Goal: Task Accomplishment & Management: Manage account settings

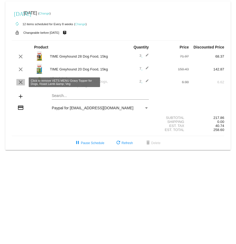
click at [21, 83] on mat-icon "clear" at bounding box center [20, 82] width 6 height 6
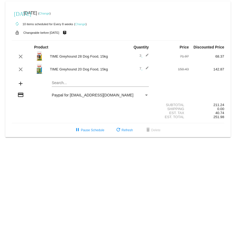
click at [50, 14] on link "Change" at bounding box center [44, 13] width 10 height 3
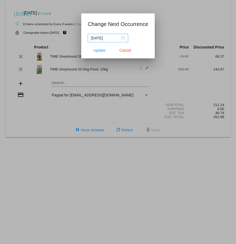
click at [123, 39] on div "[DATE]" at bounding box center [108, 38] width 34 height 6
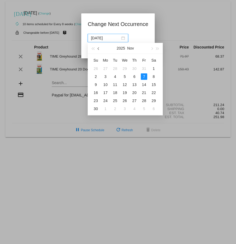
click at [98, 48] on span "button" at bounding box center [98, 48] width 3 height 3
click at [105, 83] on div "13" at bounding box center [105, 84] width 6 height 6
type input "[DATE]"
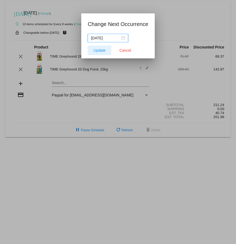
click at [99, 51] on span "Update" at bounding box center [99, 50] width 12 height 4
